Goal: Find specific page/section: Find specific page/section

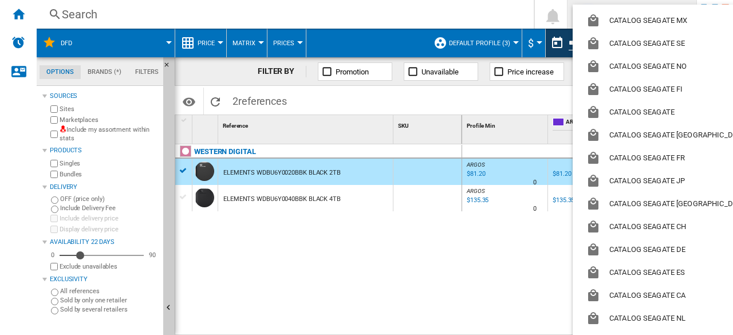
click at [450, 14] on md-backdrop at bounding box center [366, 167] width 733 height 335
